Goal: Information Seeking & Learning: Learn about a topic

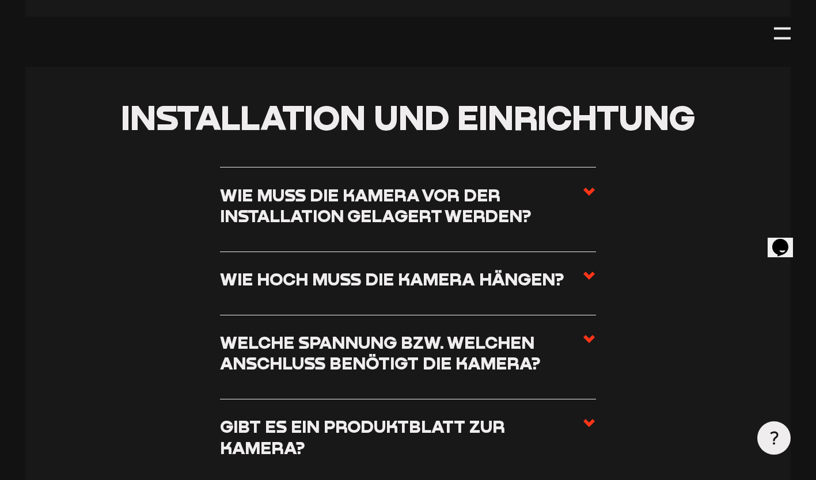
scroll to position [585, 0]
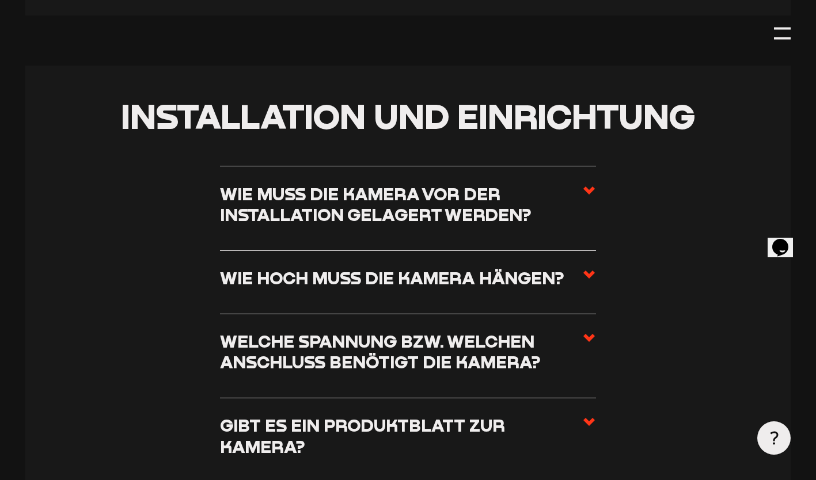
click at [472, 284] on h3 "Wie hoch muss die Kamera hängen?" at bounding box center [392, 278] width 344 height 21
click at [0, 0] on input "Wie hoch muss die Kamera hängen?" at bounding box center [0, 0] width 0 height 0
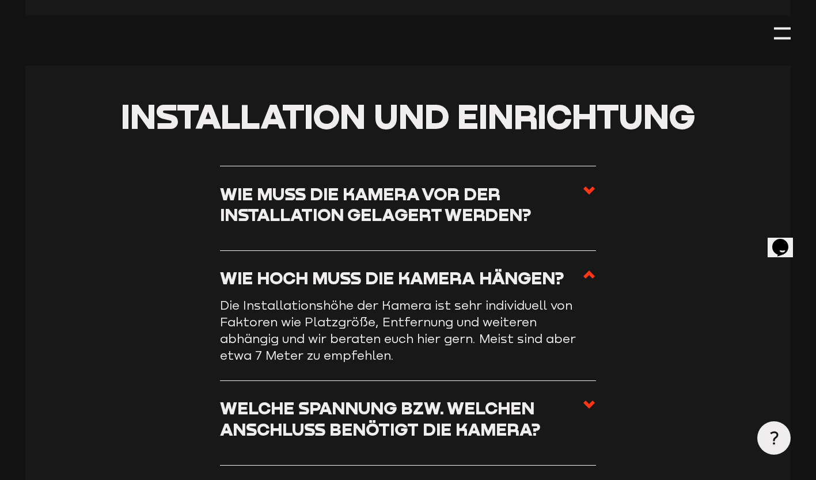
scroll to position [640, 0]
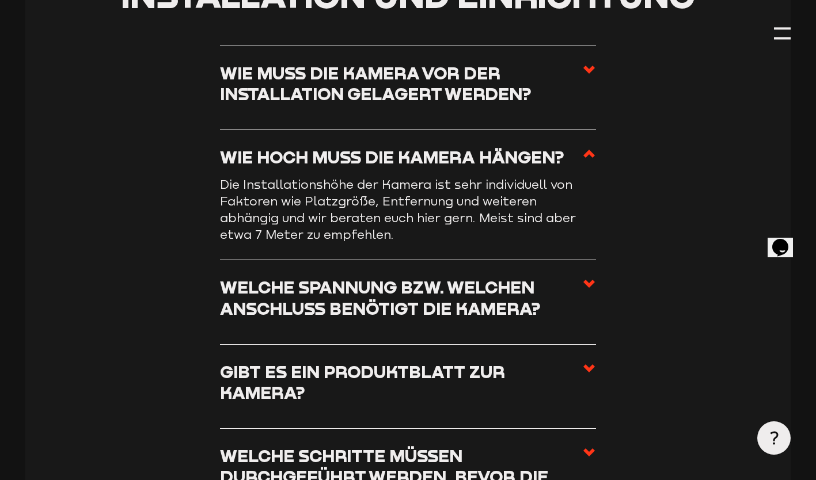
click at [488, 319] on h3 "Welche Spannung bzw. welchen Anschluss benötigt die Kamera?" at bounding box center [401, 298] width 363 height 42
click at [0, 0] on input "Welche Spannung bzw. welchen Anschluss benötigt die Kamera?" at bounding box center [0, 0] width 0 height 0
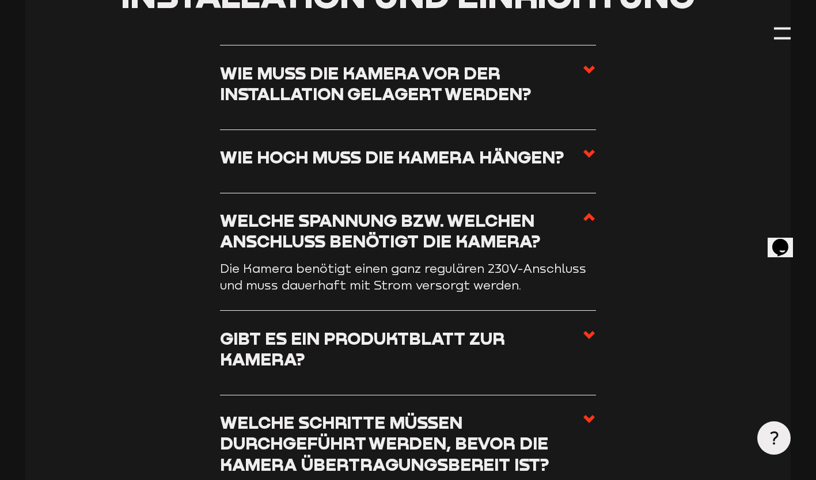
scroll to position [765, 0]
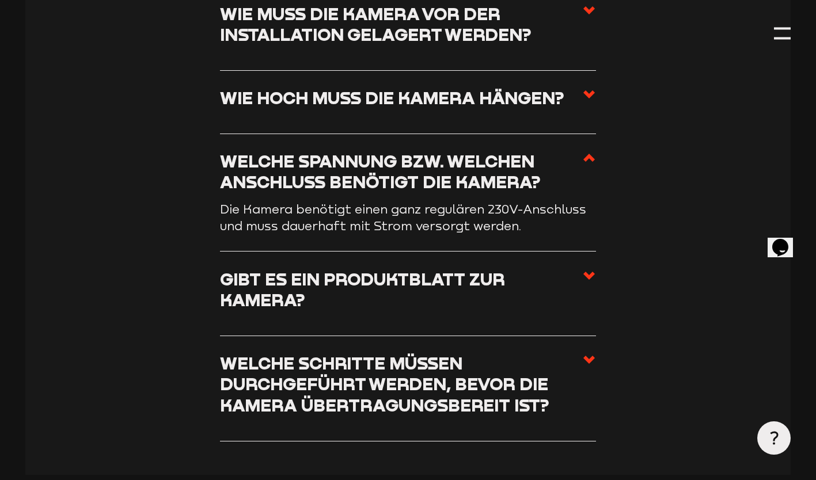
click at [494, 303] on h3 "Gibt es ein Produktblatt zur Kamera?" at bounding box center [401, 290] width 363 height 42
click at [0, 0] on input "Gibt es ein Produktblatt zur Kamera?" at bounding box center [0, 0] width 0 height 0
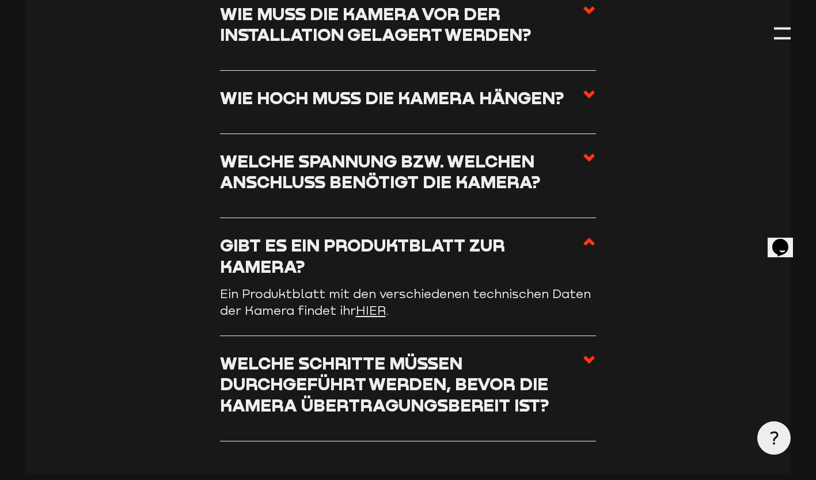
scroll to position [821, 0]
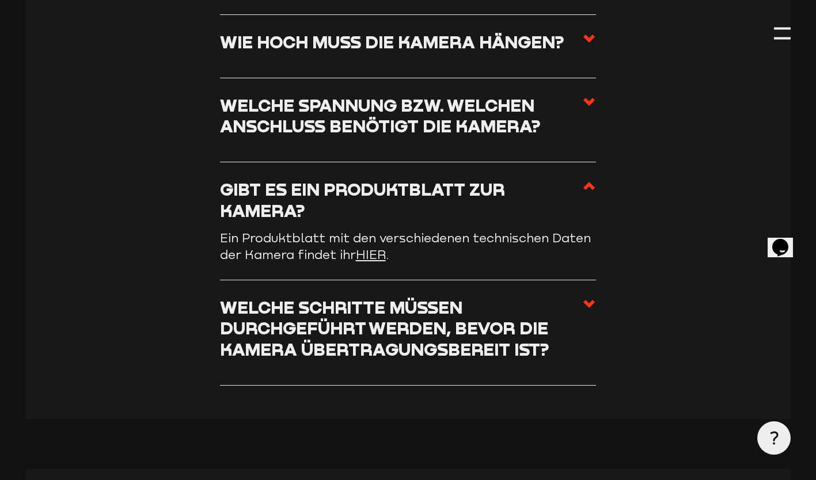
click at [377, 259] on link "HIER" at bounding box center [371, 255] width 30 height 14
click at [508, 341] on h3 "Welche Schritte müssen durchgeführt werden, bevor die Kamera übertragungsbereit…" at bounding box center [401, 328] width 363 height 63
click at [0, 0] on input "Welche Schritte müssen durchgeführt werden, bevor die Kamera übertragungsbereit…" at bounding box center [0, 0] width 0 height 0
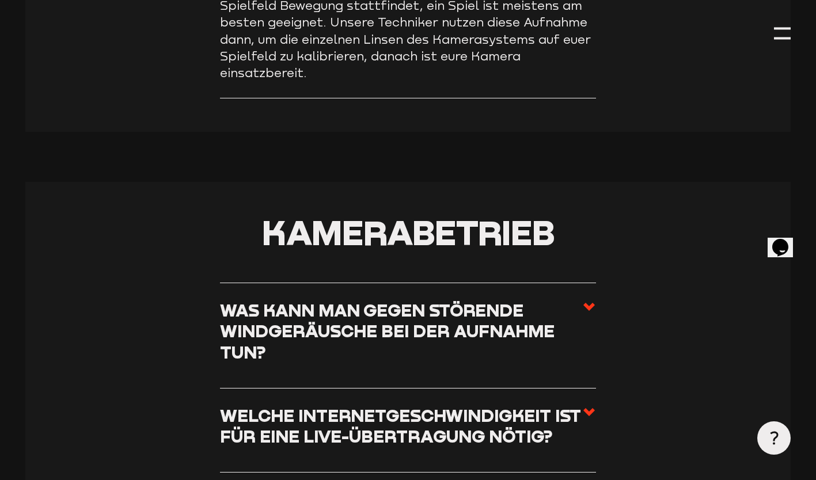
scroll to position [1391, 0]
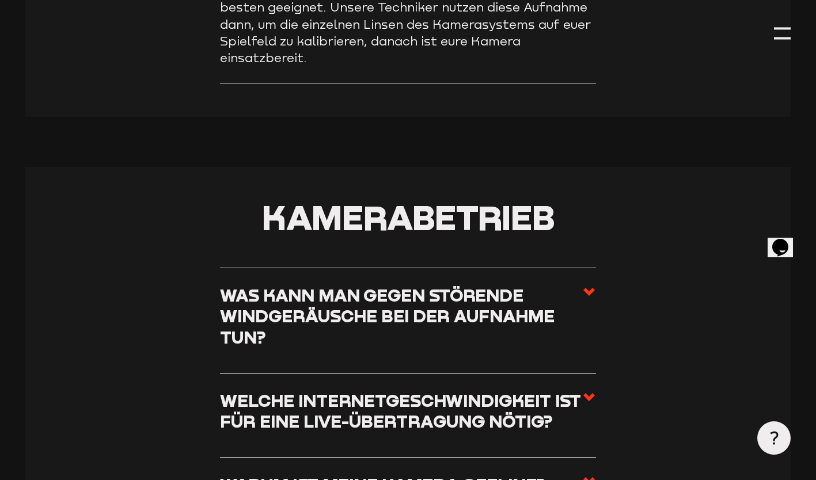
click at [412, 285] on h3 "Was kann man gegen störende Windgeräusche bei der Aufnahme tun?" at bounding box center [401, 316] width 363 height 63
click at [0, 0] on input "Was kann man gegen störende Windgeräusche bei der Aufnahme tun?" at bounding box center [0, 0] width 0 height 0
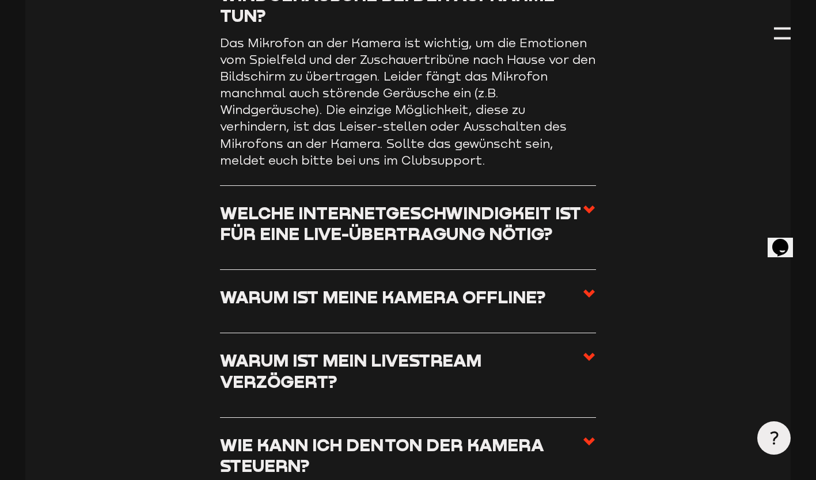
scroll to position [1384, 0]
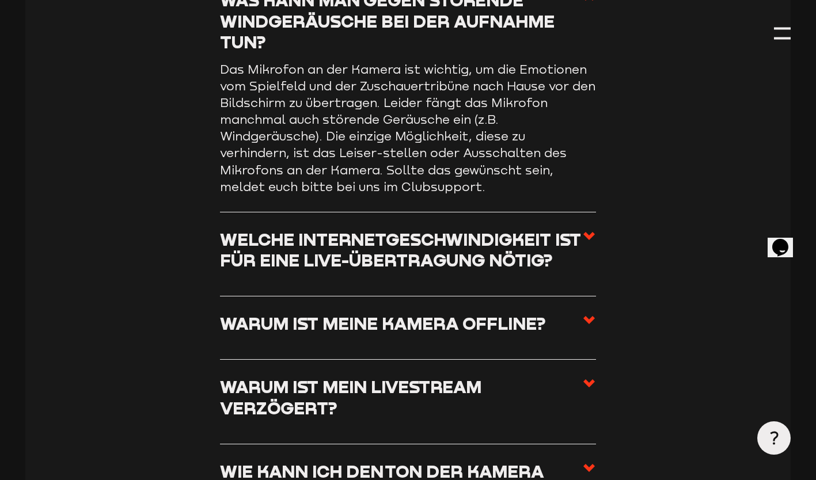
click at [412, 284] on li "Welche Internetgeschwindigkeit ist für eine Live-Übertragung nötig? Um eine Liv…" at bounding box center [408, 254] width 376 height 84
click at [438, 264] on h3 "Welche Internetgeschwindigkeit ist für eine Live-Übertragung nötig?" at bounding box center [401, 250] width 363 height 42
click at [0, 0] on input "Welche Internetgeschwindigkeit ist für eine Live-Übertragung nötig?" at bounding box center [0, 0] width 0 height 0
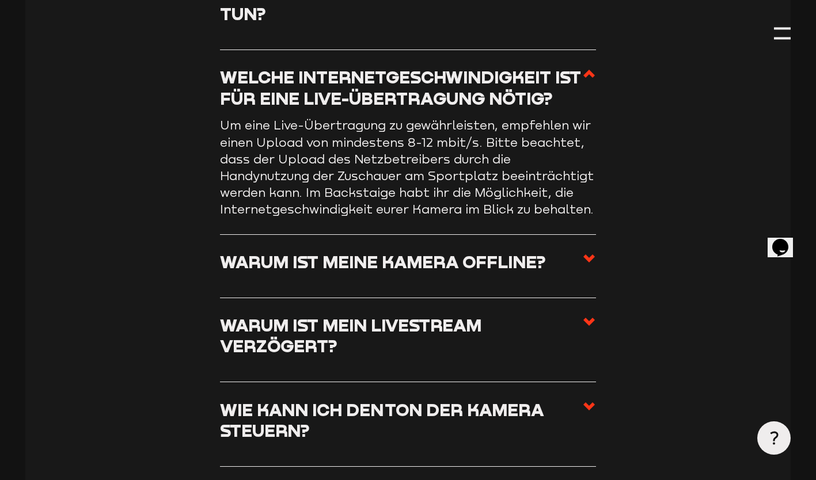
scroll to position [1413, 0]
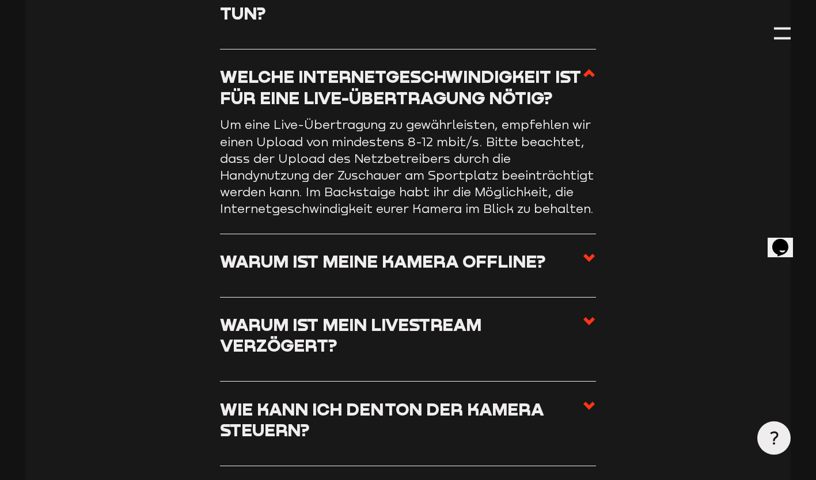
click at [438, 264] on h3 "Warum ist meine Kamera offline?" at bounding box center [383, 261] width 326 height 21
click at [0, 0] on input "Warum ist meine Kamera offline?" at bounding box center [0, 0] width 0 height 0
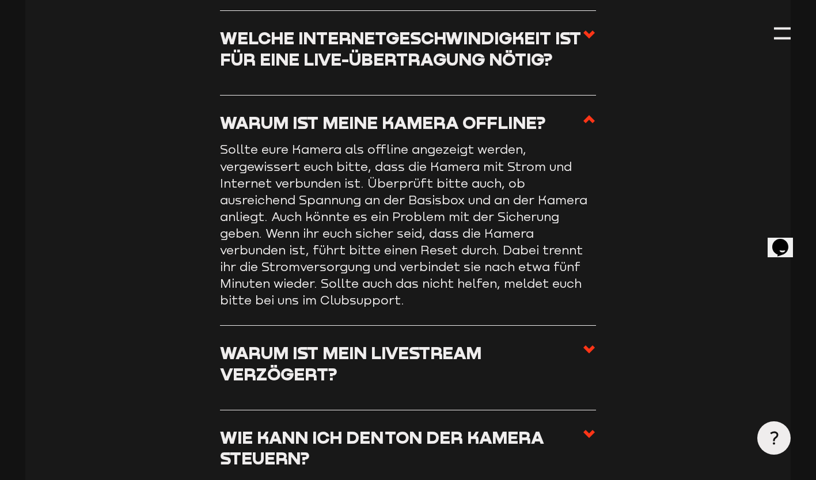
scroll to position [1478, 0]
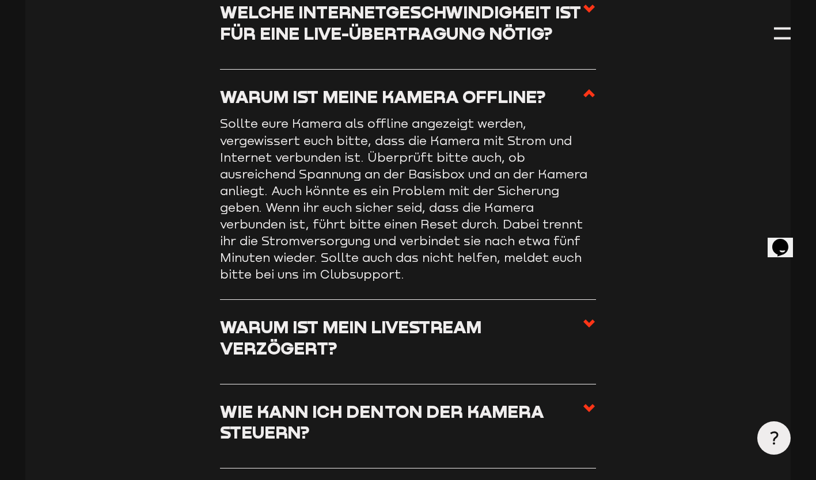
click at [442, 349] on h3 "Warum ist mein Livestream verzögert?" at bounding box center [401, 338] width 363 height 42
click at [0, 0] on input "Warum ist mein Livestream verzögert?" at bounding box center [0, 0] width 0 height 0
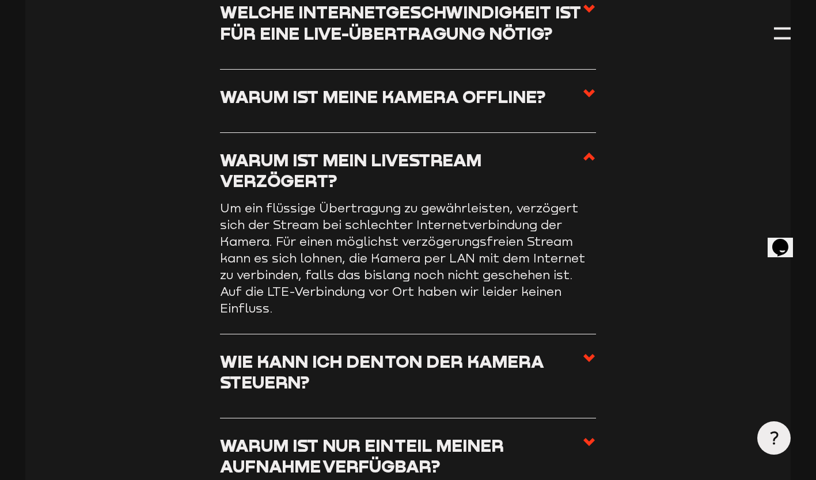
scroll to position [1493, 0]
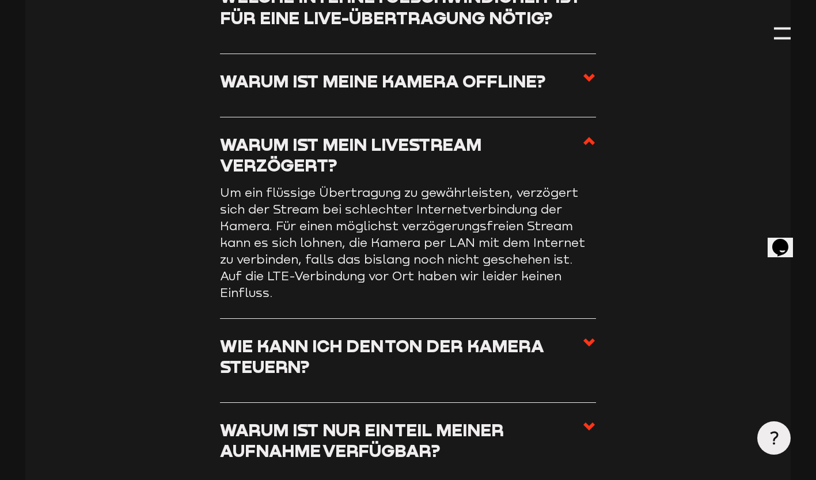
click at [442, 349] on h3 "Wie kann ich den Ton der Kamera steuern?" at bounding box center [401, 357] width 363 height 42
click at [0, 0] on input "Wie kann ich den Ton der Kamera steuern?" at bounding box center [0, 0] width 0 height 0
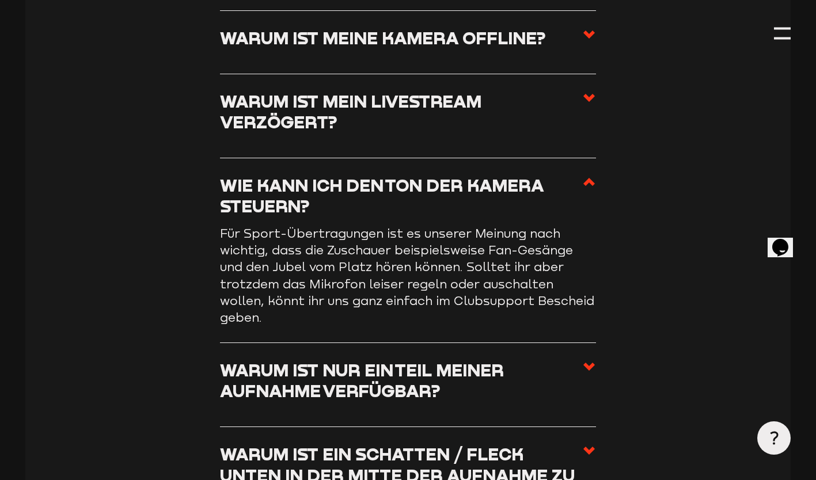
scroll to position [1610, 0]
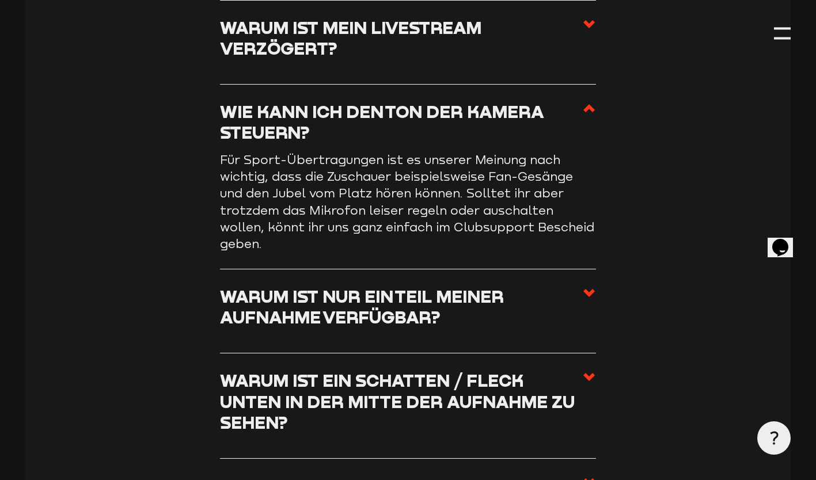
click at [462, 313] on h3 "Warum ist nur ein Teil meiner Aufnahme verfügbar?" at bounding box center [401, 307] width 363 height 42
click at [0, 0] on input "Warum ist nur ein Teil meiner Aufnahme verfügbar?" at bounding box center [0, 0] width 0 height 0
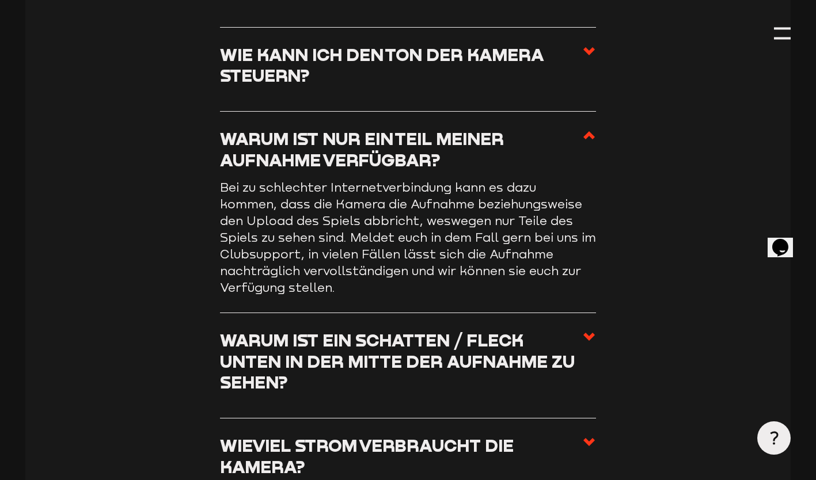
scroll to position [1699, 0]
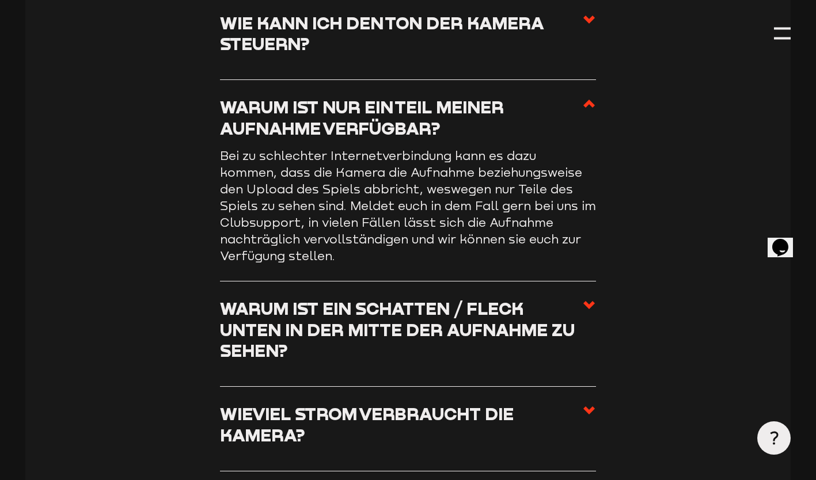
click at [462, 313] on h3 "Warum ist ein Schatten / Fleck unten in der Mitte der Aufnahme zu sehen?" at bounding box center [401, 329] width 363 height 63
click at [0, 0] on input "Warum ist ein Schatten / Fleck unten in der Mitte der Aufnahme zu sehen?" at bounding box center [0, 0] width 0 height 0
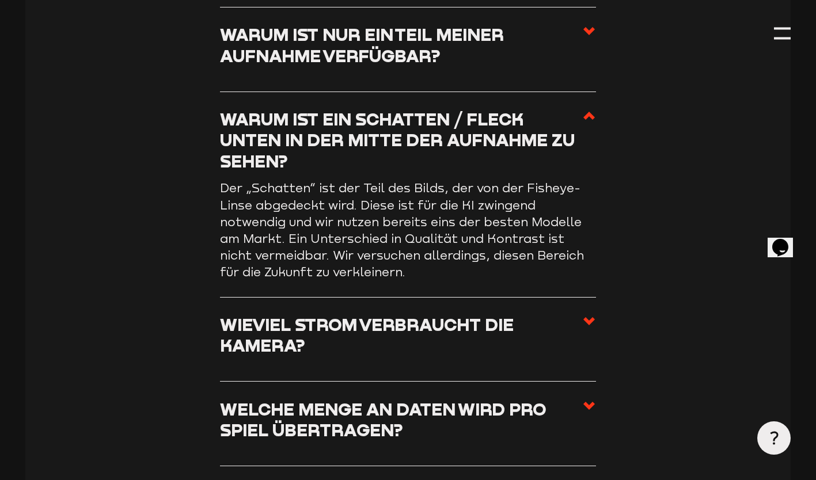
scroll to position [1801, 0]
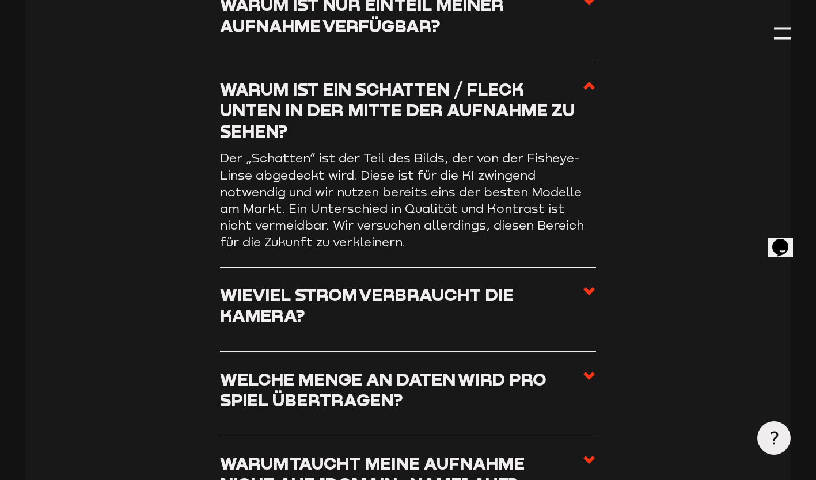
click at [462, 313] on h3 "Wieviel Strom verbraucht die Kamera?" at bounding box center [401, 305] width 363 height 42
click at [0, 0] on input "Wieviel Strom verbraucht die Kamera?" at bounding box center [0, 0] width 0 height 0
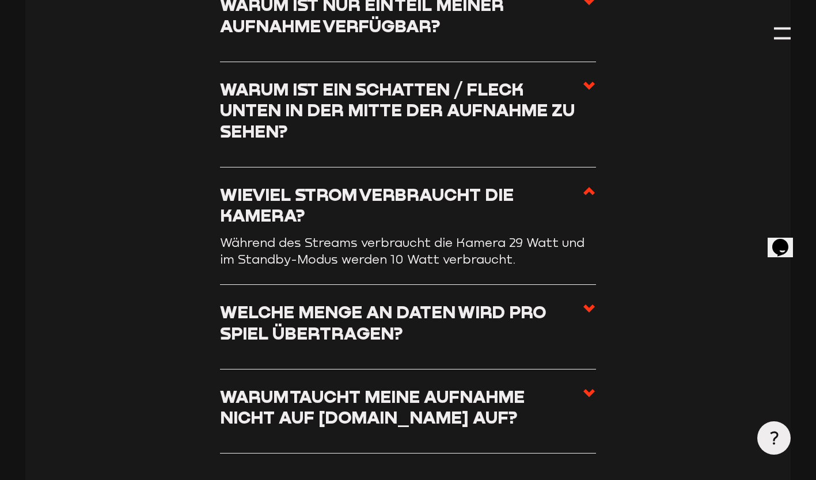
scroll to position [1922, 0]
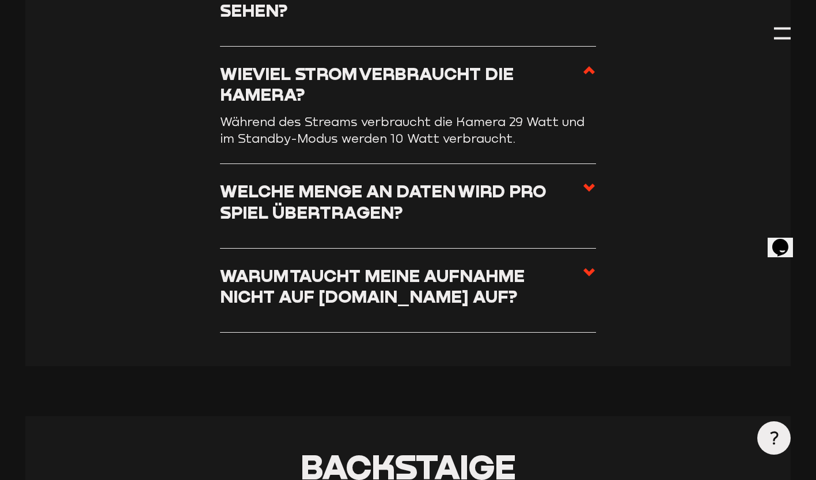
click at [471, 218] on h3 "Welche Menge an Daten wird pro Spiel übertragen?" at bounding box center [401, 202] width 363 height 42
click at [0, 0] on input "Welche Menge an Daten wird pro Spiel übertragen?" at bounding box center [0, 0] width 0 height 0
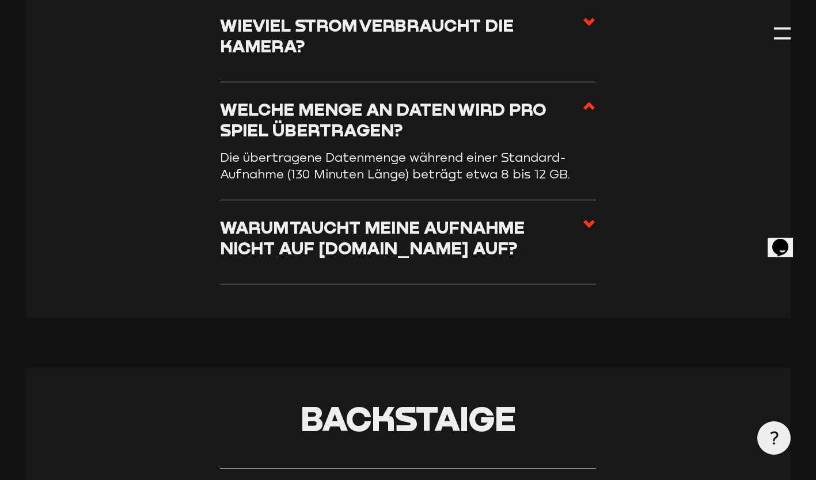
scroll to position [1971, 0]
click at [481, 253] on h3 "Warum taucht meine Aufnahme nicht auf [DOMAIN_NAME] auf?" at bounding box center [401, 237] width 363 height 42
click at [0, 0] on input "Warum taucht meine Aufnahme nicht auf [DOMAIN_NAME] auf?" at bounding box center [0, 0] width 0 height 0
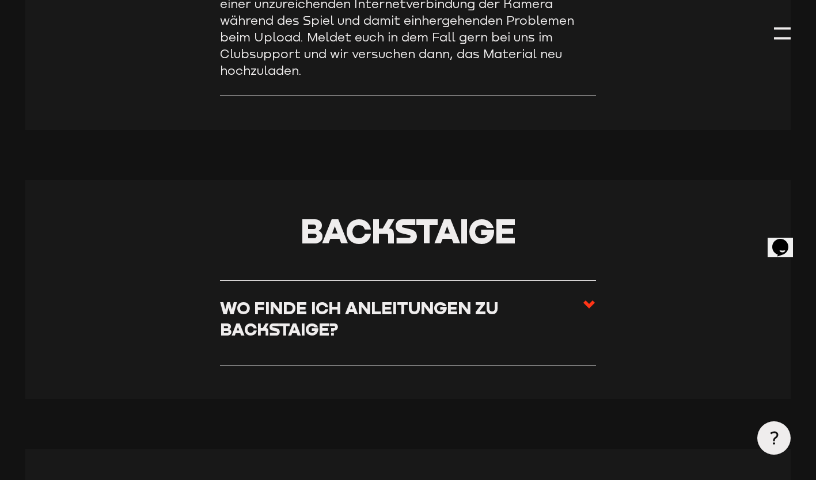
scroll to position [2318, 0]
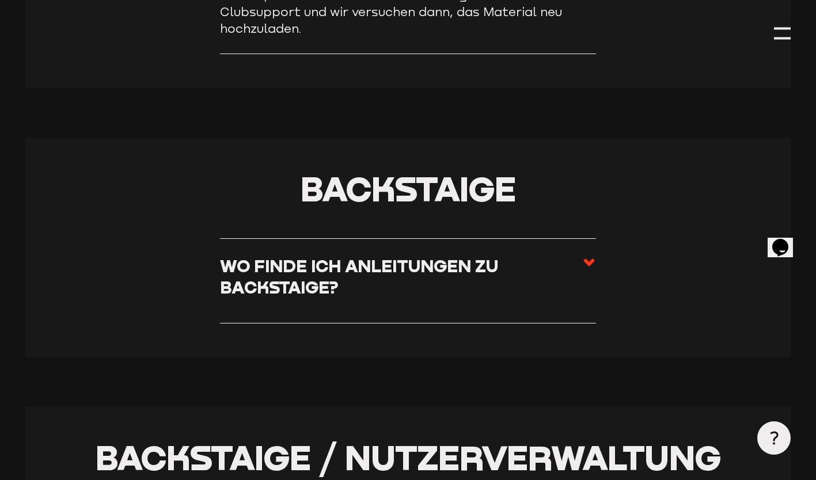
click at [481, 283] on h3 "Wo finde ich Anleitungen zu Backstaige?" at bounding box center [401, 277] width 363 height 42
click at [0, 0] on input "Wo finde ich Anleitungen zu Backstaige?" at bounding box center [0, 0] width 0 height 0
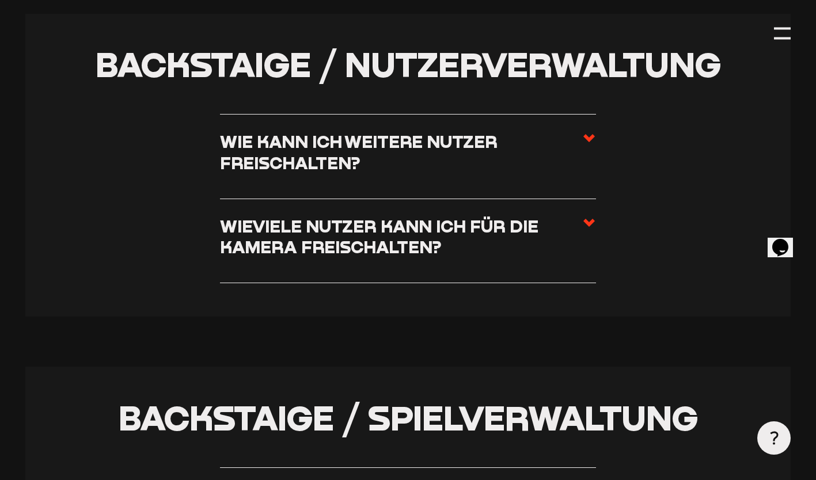
scroll to position [2611, 0]
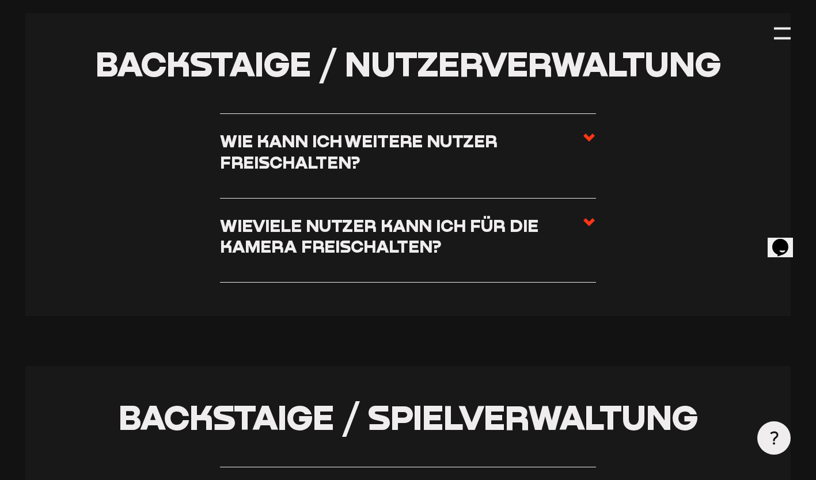
click at [474, 165] on h3 "Wie kann ich weitere Nutzer freischalten?" at bounding box center [401, 152] width 363 height 42
click at [0, 0] on input "Wie kann ich weitere Nutzer freischalten?" at bounding box center [0, 0] width 0 height 0
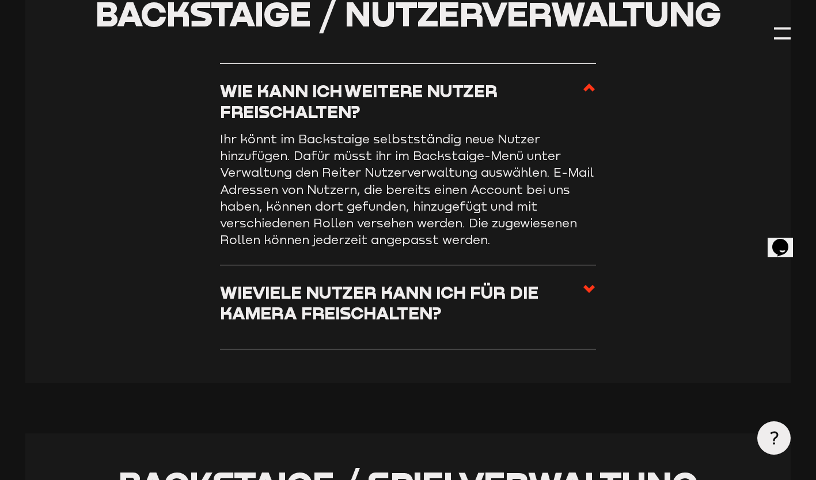
scroll to position [2561, 0]
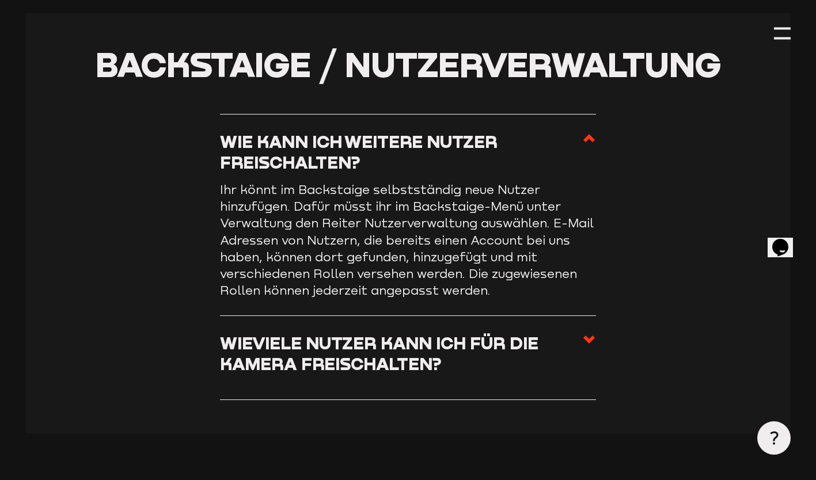
click at [517, 373] on h3 "Wieviele Nutzer kann ich für die Kamera freischalten?" at bounding box center [401, 354] width 363 height 42
click at [0, 0] on input "Wieviele Nutzer kann ich für die Kamera freischalten?" at bounding box center [0, 0] width 0 height 0
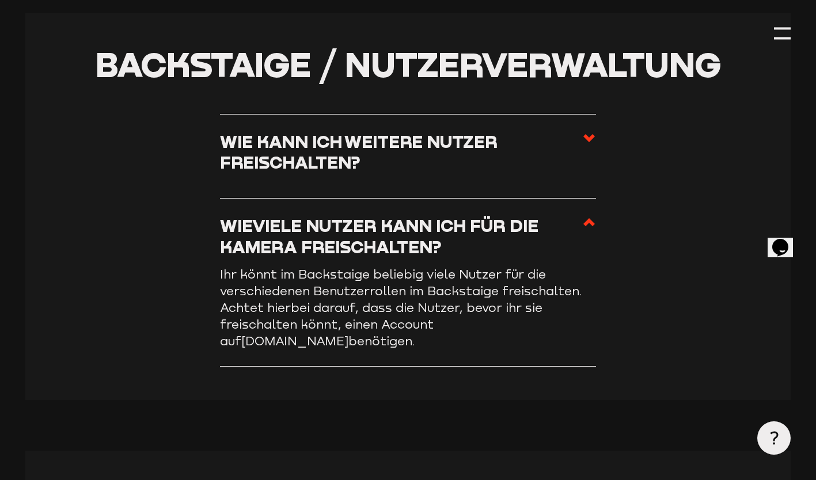
click at [517, 373] on section "Backstaige / Nutzerverwaltung Wie kann ich weitere Nutzer freischalten? Ihr kön…" at bounding box center [408, 206] width 766 height 387
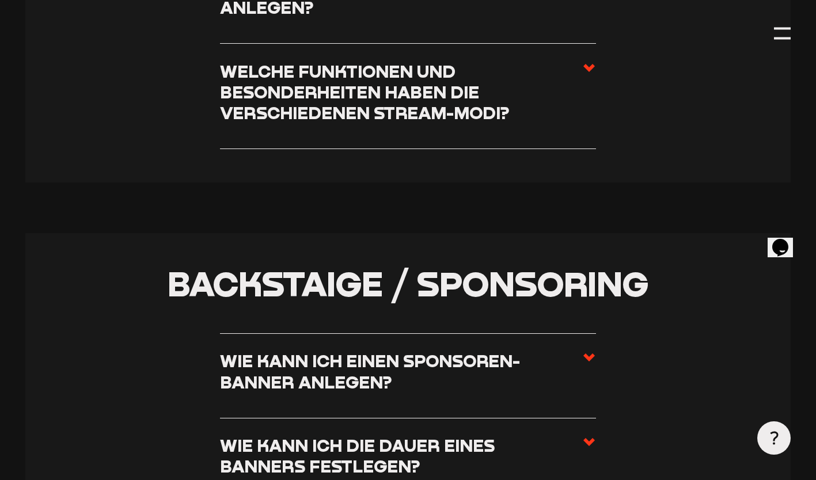
scroll to position [3153, 0]
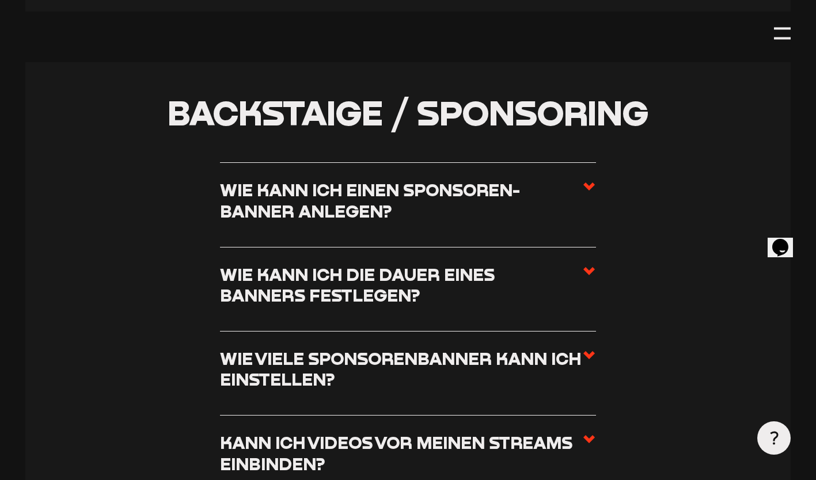
click at [518, 279] on h3 "Wie kann ich die Dauer eines Banners festlegen?" at bounding box center [401, 285] width 363 height 42
click at [0, 0] on input "Wie kann ich die Dauer eines Banners festlegen?" at bounding box center [0, 0] width 0 height 0
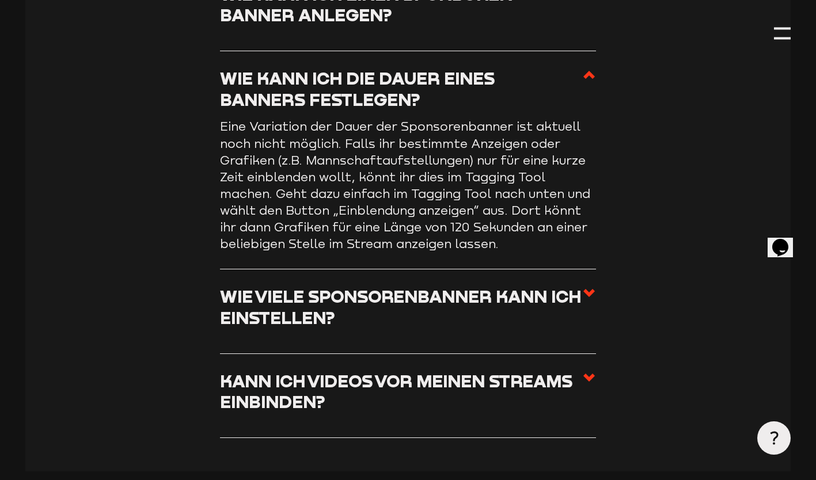
scroll to position [3437, 0]
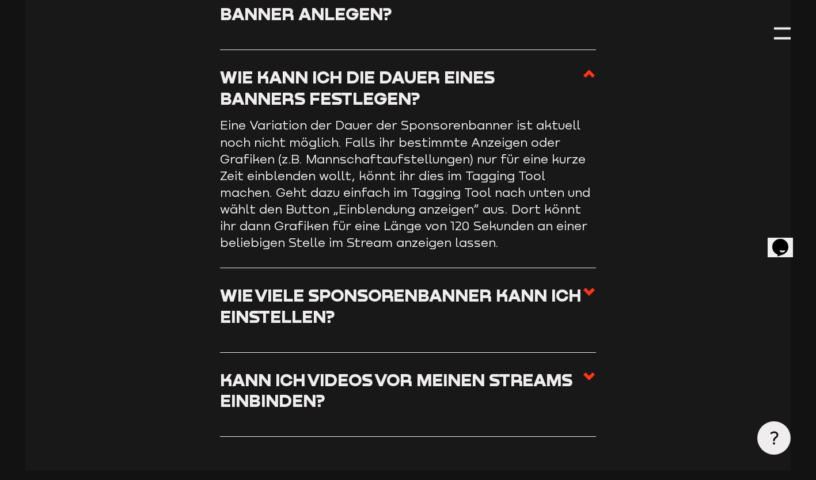
click at [438, 315] on h3 "Wie viele Sponsorenbanner kann ich einstellen?" at bounding box center [401, 306] width 363 height 42
click at [0, 0] on input "Wie viele Sponsorenbanner kann ich einstellen?" at bounding box center [0, 0] width 0 height 0
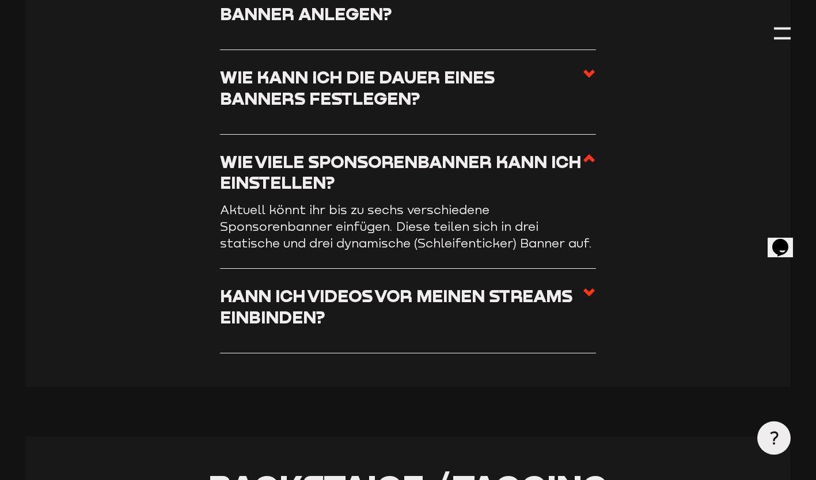
click at [438, 315] on h3 "Kann ich Videos vor meinen Streams einbinden?" at bounding box center [401, 307] width 363 height 42
click at [0, 0] on input "Kann ich Videos vor meinen Streams einbinden?" at bounding box center [0, 0] width 0 height 0
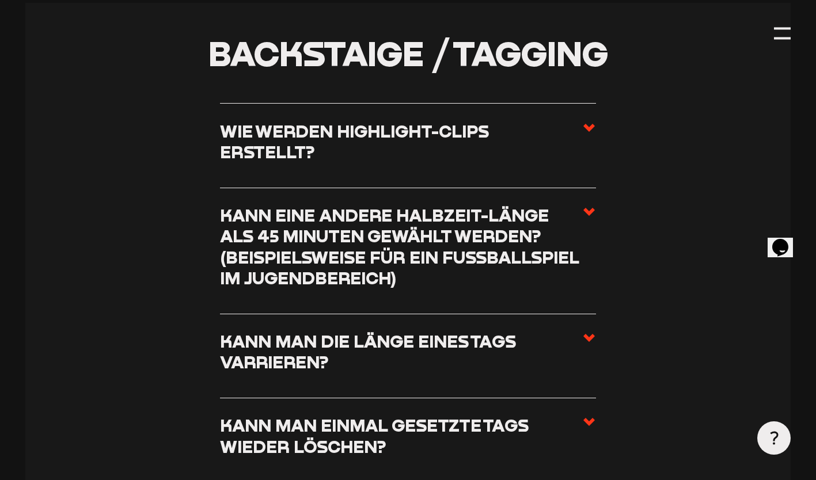
scroll to position [3871, 0]
click at [457, 258] on h3 "Kann eine andere Halbzeit-Länge als 45 Minuten gewählt werden? (beispielsweise …" at bounding box center [401, 245] width 363 height 83
click at [0, 0] on input "Kann eine andere Halbzeit-Länge als 45 Minuten gewählt werden? (beispielsweise …" at bounding box center [0, 0] width 0 height 0
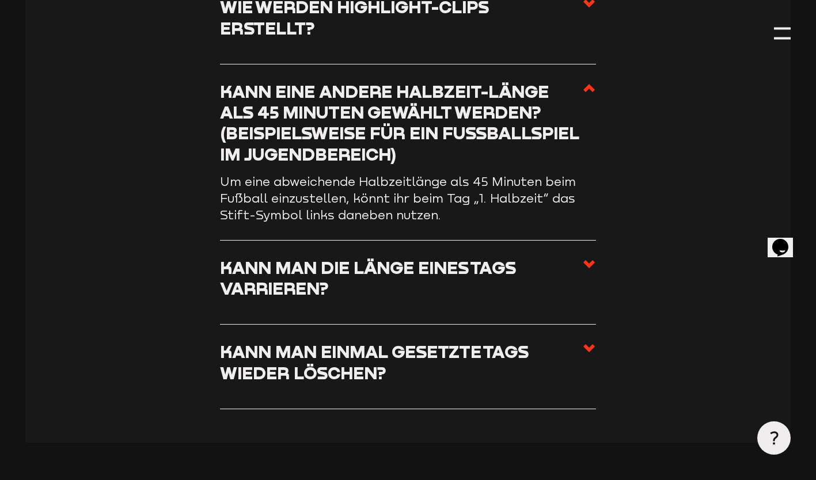
scroll to position [3993, 0]
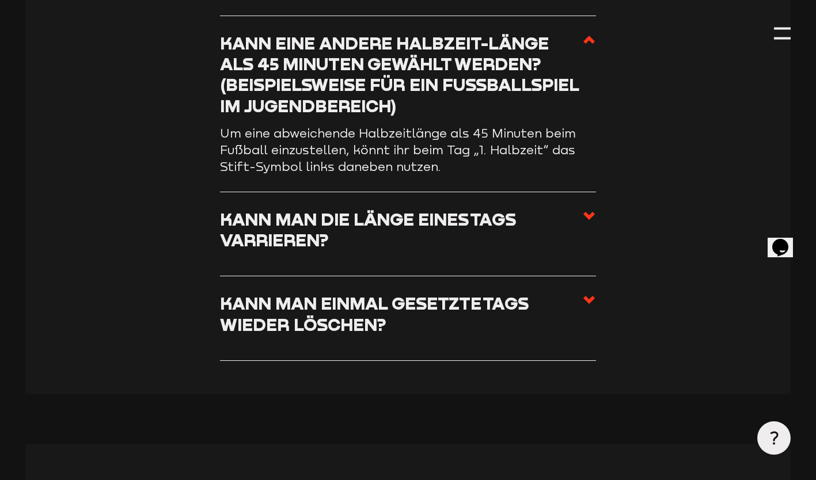
click at [457, 251] on h3 "Kann man die Länge eines Tags varrieren?" at bounding box center [401, 230] width 363 height 42
click at [0, 0] on input "Kann man die Länge eines Tags varrieren?" at bounding box center [0, 0] width 0 height 0
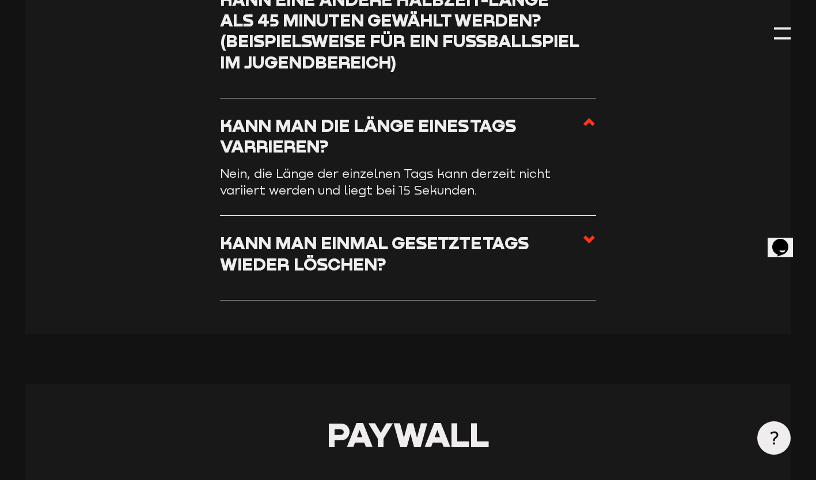
scroll to position [4037, 0]
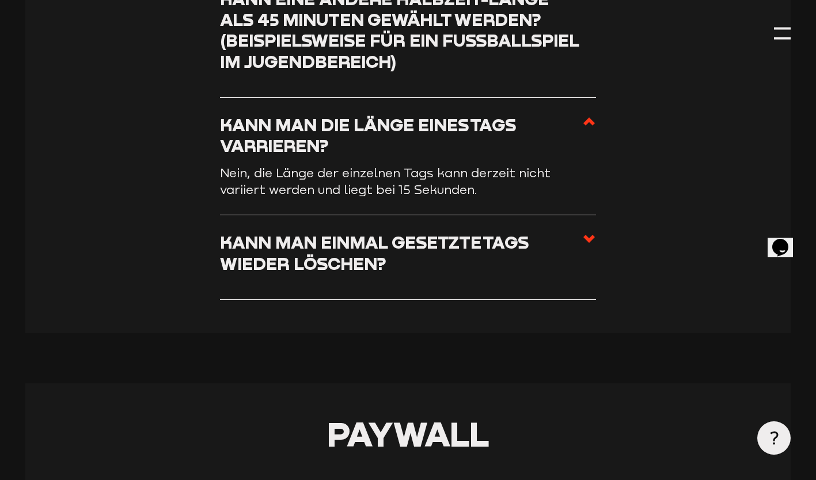
drag, startPoint x: 457, startPoint y: 258, endPoint x: 427, endPoint y: 268, distance: 31.5
click at [427, 268] on h3 "Kann man einmal gesetzte Tags wieder löschen?" at bounding box center [401, 253] width 363 height 42
click at [0, 0] on input "Kann man einmal gesetzte Tags wieder löschen?" at bounding box center [0, 0] width 0 height 0
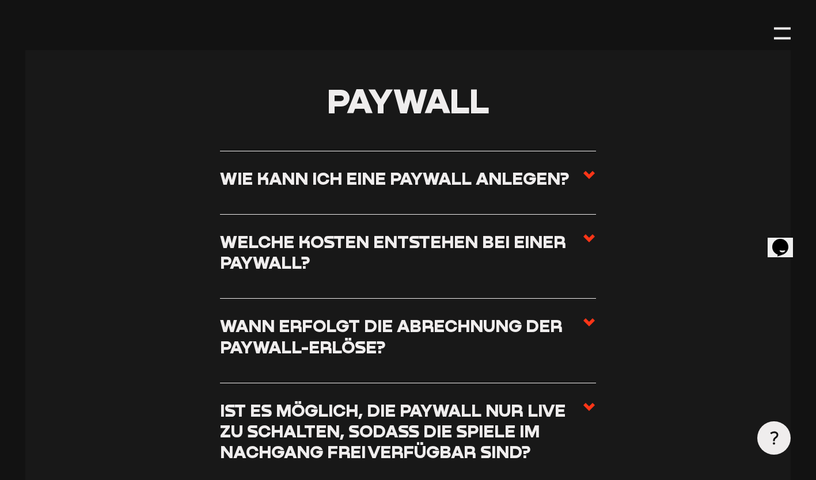
scroll to position [4404, 0]
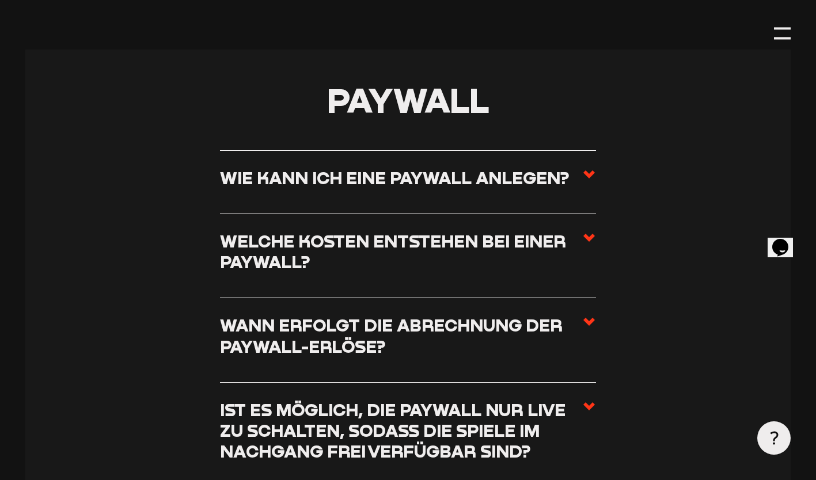
click at [451, 214] on li "Wie kann ich eine Paywall anlegen? Eine Paywall könnt ihr eurem Spiel hinzufüge…" at bounding box center [408, 182] width 376 height 64
click at [456, 197] on label "Wie kann ich eine Paywall anlegen?" at bounding box center [408, 182] width 376 height 29
click at [0, 0] on input "Wie kann ich eine Paywall anlegen?" at bounding box center [0, 0] width 0 height 0
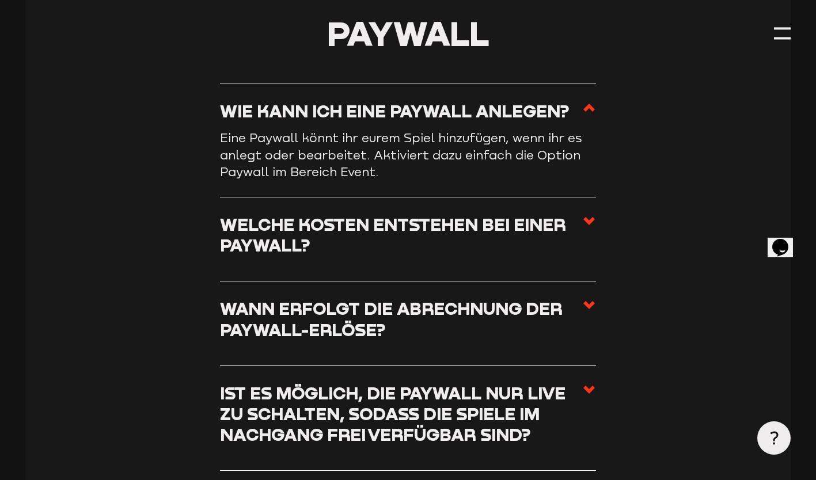
click at [457, 239] on h3 "Welche Kosten entstehen bei einer Paywall?" at bounding box center [401, 235] width 363 height 42
click at [0, 0] on input "Welche Kosten entstehen bei einer Paywall?" at bounding box center [0, 0] width 0 height 0
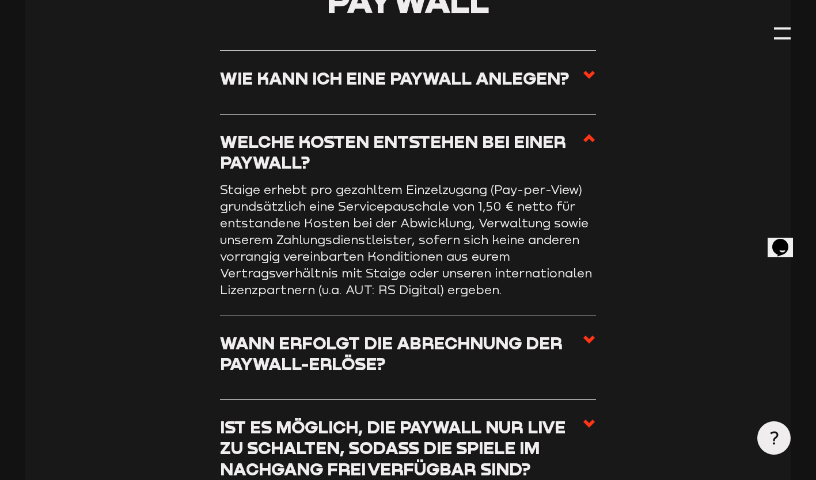
scroll to position [4489, 0]
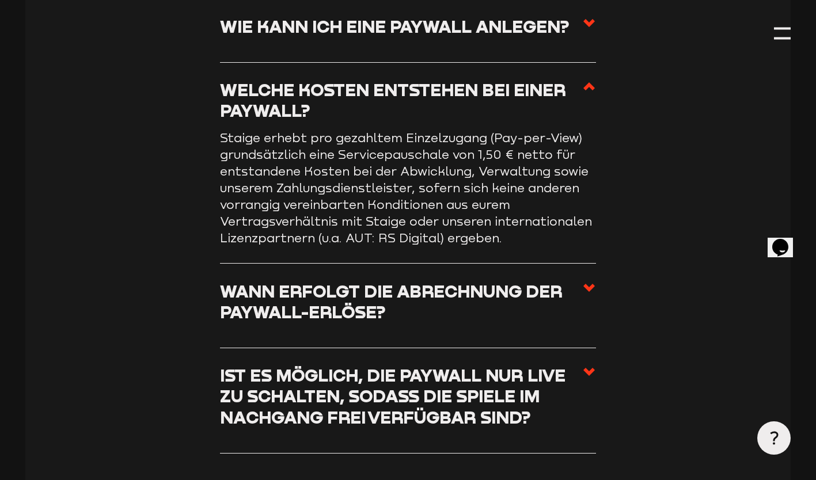
click at [444, 303] on h3 "Wann erfolgt die Abrechnung der Paywall-Erlöse?" at bounding box center [401, 302] width 363 height 42
click at [0, 0] on input "Wann erfolgt die Abrechnung der Paywall-Erlöse?" at bounding box center [0, 0] width 0 height 0
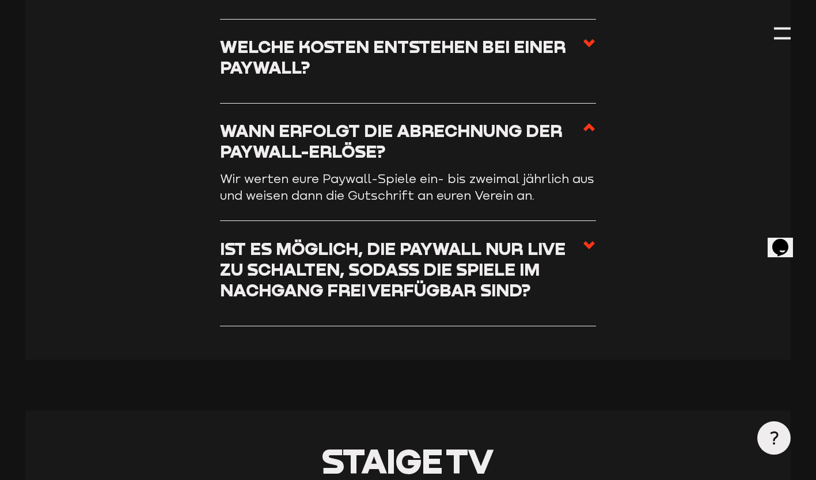
scroll to position [4533, 0]
click at [477, 300] on h3 "Ist es möglich, die Paywall nur live zu schalten, sodass die Spiele im Nachgang…" at bounding box center [401, 269] width 363 height 63
click at [0, 0] on input "Ist es möglich, die Paywall nur live zu schalten, sodass die Spiele im Nachgang…" at bounding box center [0, 0] width 0 height 0
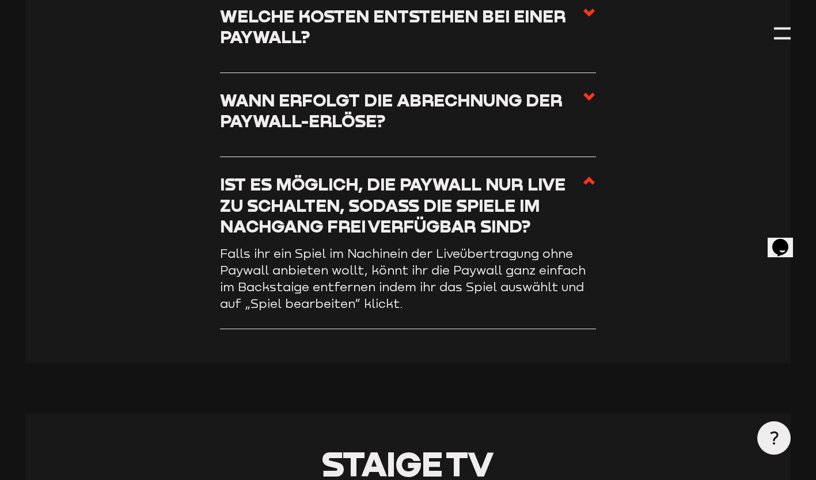
scroll to position [4564, 0]
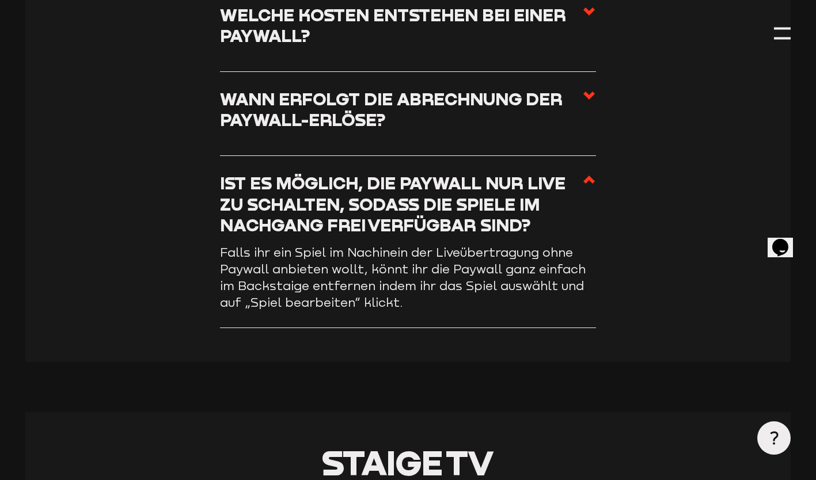
click at [516, 234] on h3 "Ist es möglich, die Paywall nur live zu schalten, sodass die Spiele im Nachgang…" at bounding box center [401, 204] width 363 height 63
click at [0, 0] on input "Ist es möglich, die Paywall nur live zu schalten, sodass die Spiele im Nachgang…" at bounding box center [0, 0] width 0 height 0
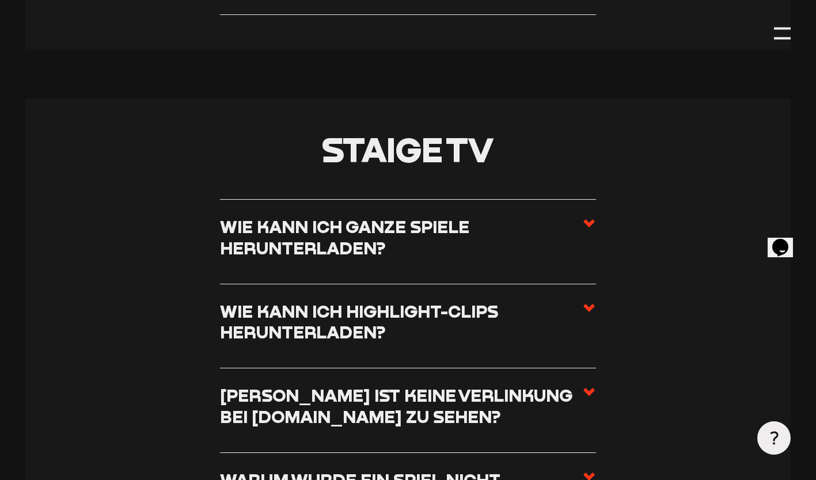
scroll to position [4878, 0]
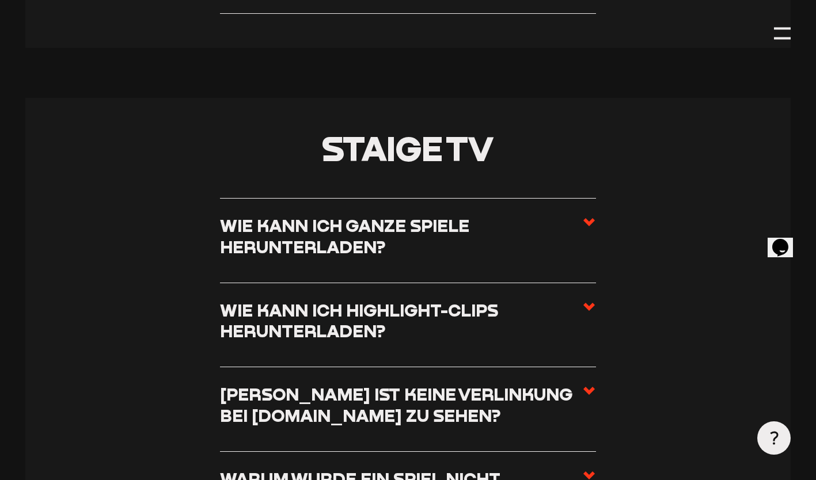
click at [516, 234] on h3 "Wie kann ich ganze Spiele herunterladen?" at bounding box center [401, 236] width 363 height 42
click at [0, 0] on input "Wie kann ich ganze Spiele herunterladen?" at bounding box center [0, 0] width 0 height 0
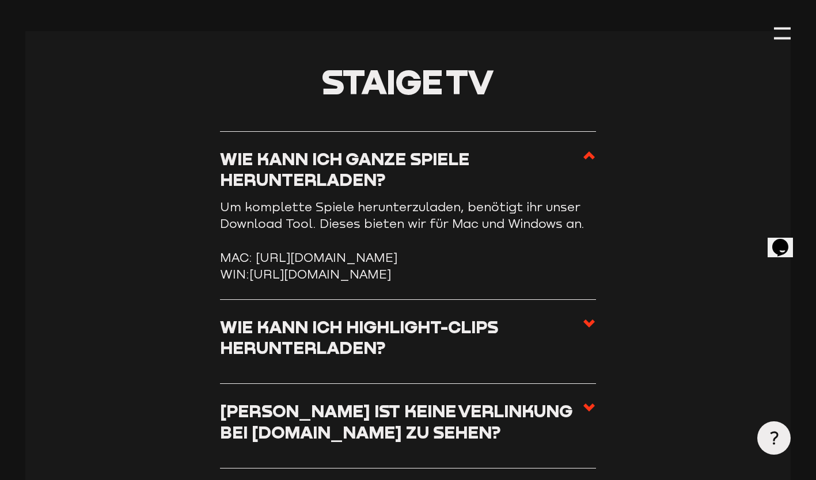
click at [482, 363] on li "Wie kann ich Highlight-Clips herunterladen? Aktuell ist das Downloaden der High…" at bounding box center [408, 342] width 376 height 84
click at [480, 359] on h3 "Wie kann ich Highlight-Clips herunterladen?" at bounding box center [401, 338] width 363 height 42
click at [0, 0] on input "Wie kann ich Highlight-Clips herunterladen?" at bounding box center [0, 0] width 0 height 0
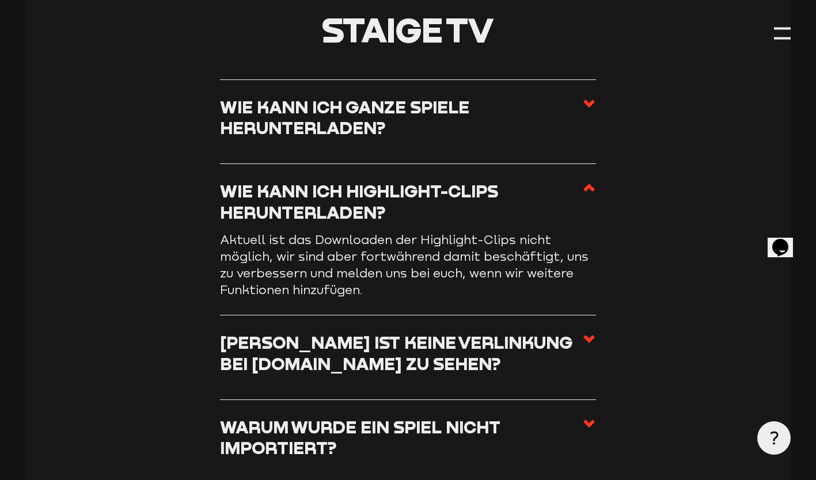
scroll to position [4931, 0]
click at [504, 138] on h3 "Wie kann ich ganze Spiele herunterladen?" at bounding box center [401, 117] width 363 height 42
click at [0, 0] on input "Wie kann ich ganze Spiele herunterladen?" at bounding box center [0, 0] width 0 height 0
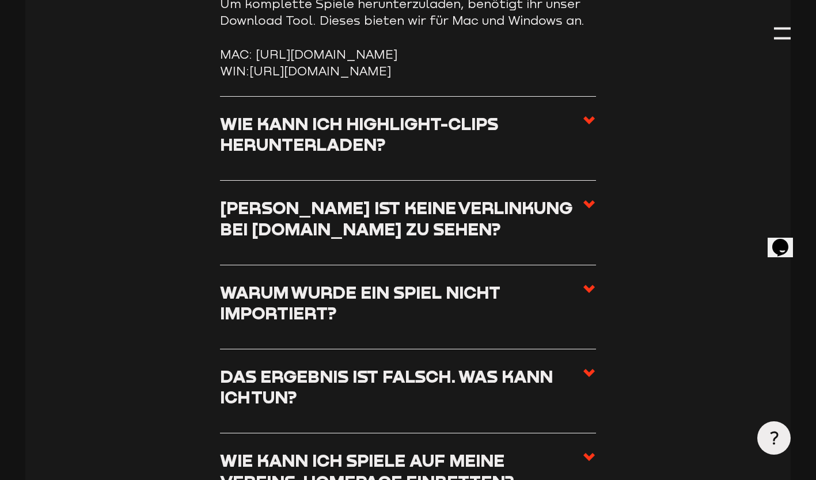
scroll to position [5082, 0]
click at [374, 239] on h3 "[PERSON_NAME] ist keine Verlinkung bei [DOMAIN_NAME] zu sehen?" at bounding box center [401, 218] width 363 height 42
click at [0, 0] on input "[PERSON_NAME] ist keine Verlinkung bei [DOMAIN_NAME] zu sehen?" at bounding box center [0, 0] width 0 height 0
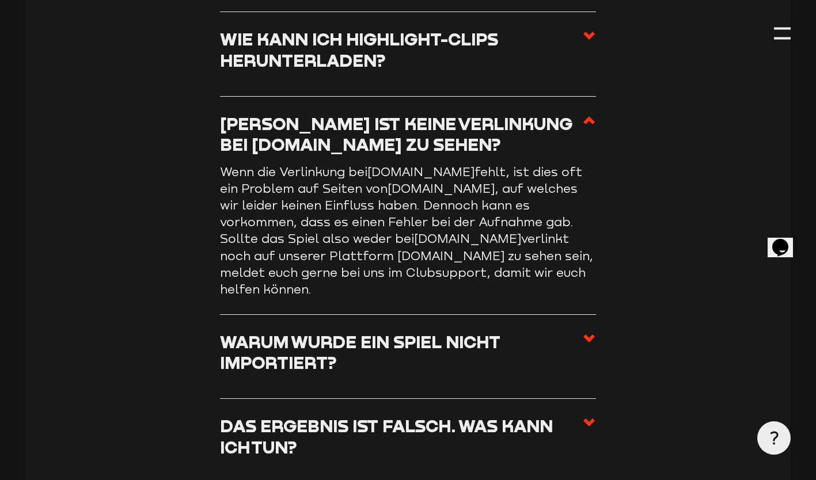
scroll to position [5095, 0]
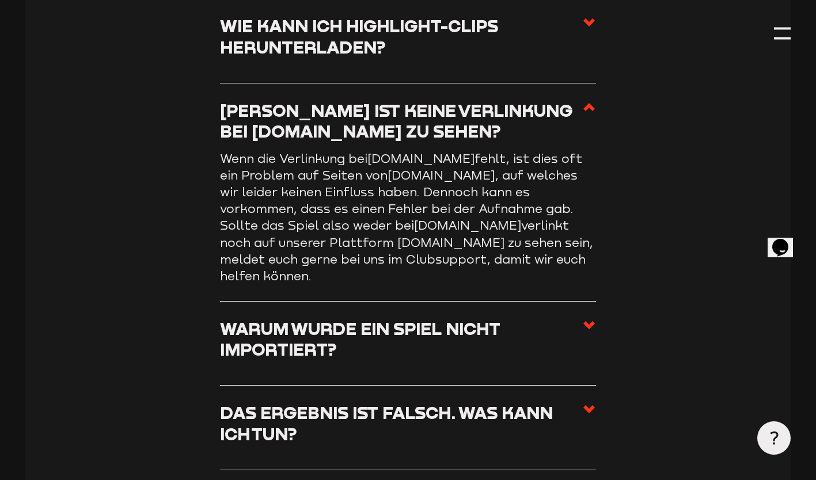
click at [493, 338] on h3 "Warum wurde ein Spiel nicht importiert?" at bounding box center [401, 339] width 363 height 42
click at [0, 0] on input "Warum wurde ein Spiel nicht importiert?" at bounding box center [0, 0] width 0 height 0
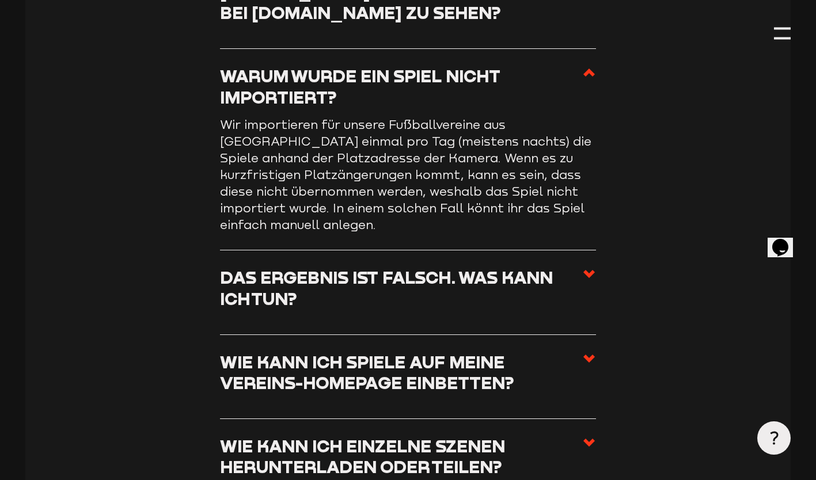
scroll to position [5214, 0]
click at [512, 309] on h3 "Das Ergebnis ist falsch. Was kann ich tun?" at bounding box center [401, 288] width 363 height 42
click at [0, 0] on input "Das Ergebnis ist falsch. Was kann ich tun?" at bounding box center [0, 0] width 0 height 0
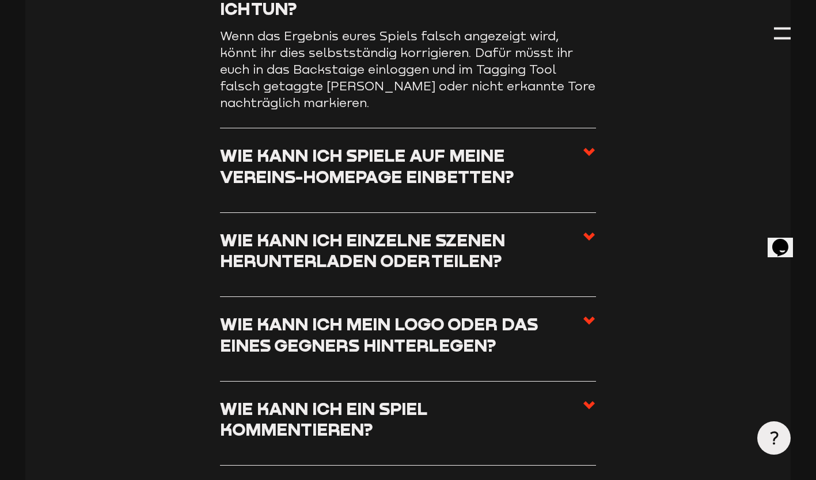
scroll to position [5492, 0]
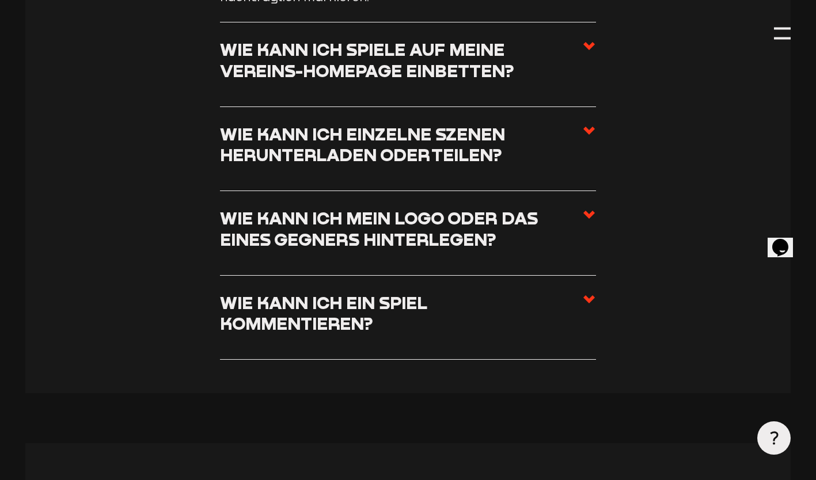
click at [498, 331] on h3 "Wie kann ich ein Spiel kommentieren?" at bounding box center [401, 313] width 363 height 42
click at [0, 0] on input "Wie kann ich ein Spiel kommentieren?" at bounding box center [0, 0] width 0 height 0
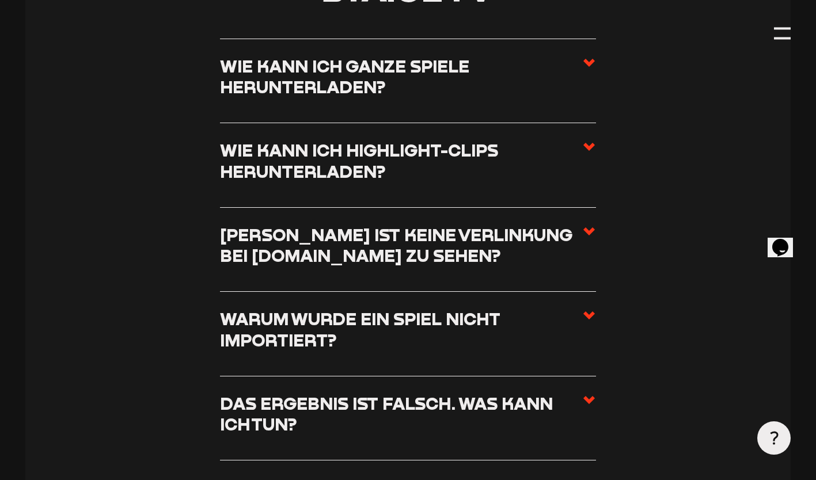
scroll to position [4959, 0]
